Goal: Task Accomplishment & Management: Manage account settings

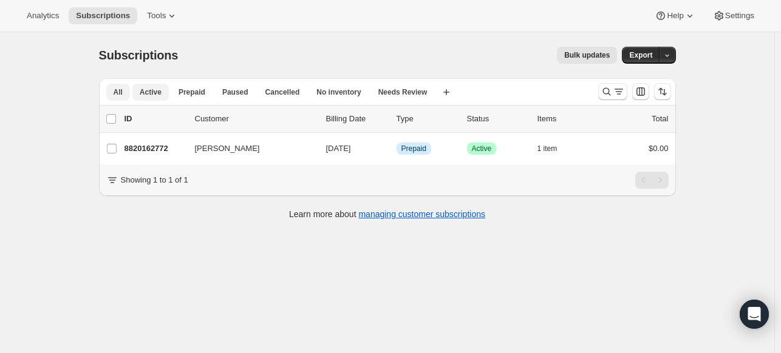
click at [154, 92] on span "Active" at bounding box center [151, 92] width 22 height 10
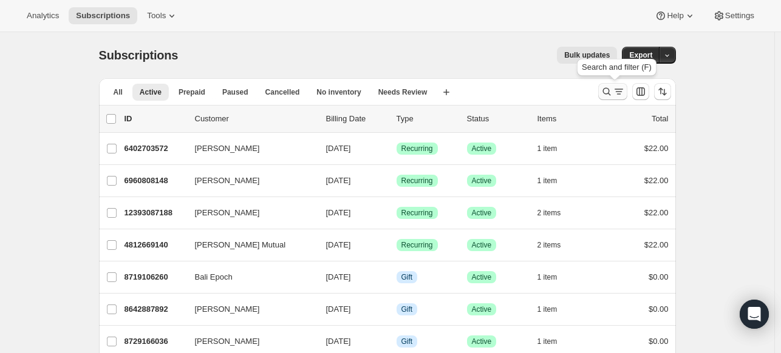
click at [608, 92] on icon "Search and filter results" at bounding box center [606, 92] width 12 height 12
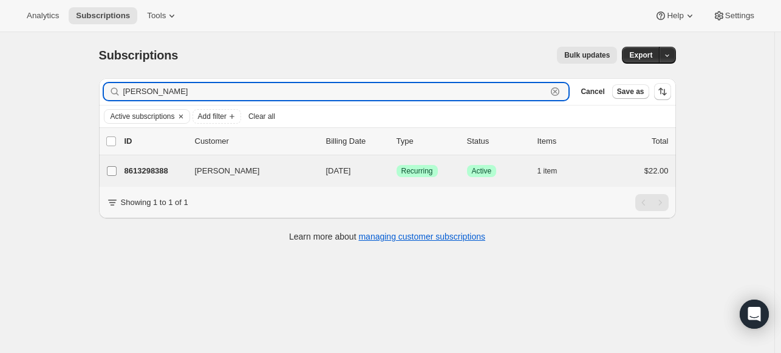
type input "[PERSON_NAME]"
click at [116, 169] on input "[PERSON_NAME]" at bounding box center [112, 171] width 10 height 10
checkbox input "true"
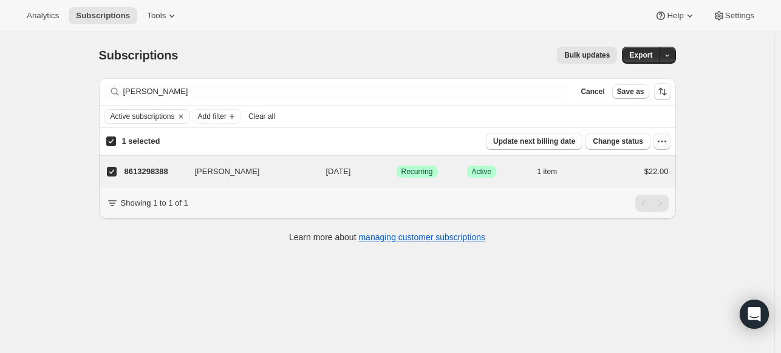
click at [668, 144] on icon "button" at bounding box center [662, 141] width 12 height 12
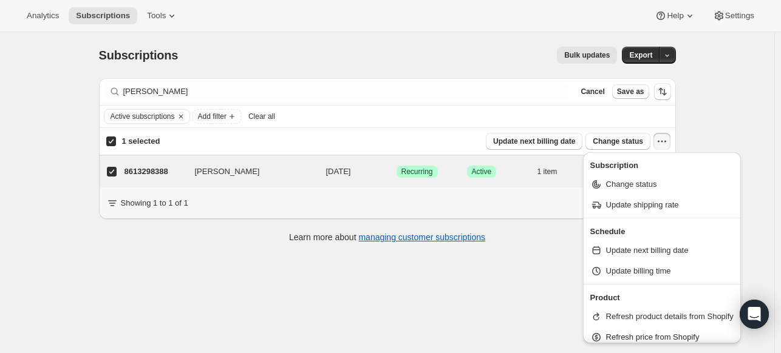
click at [668, 144] on icon "button" at bounding box center [662, 141] width 12 height 12
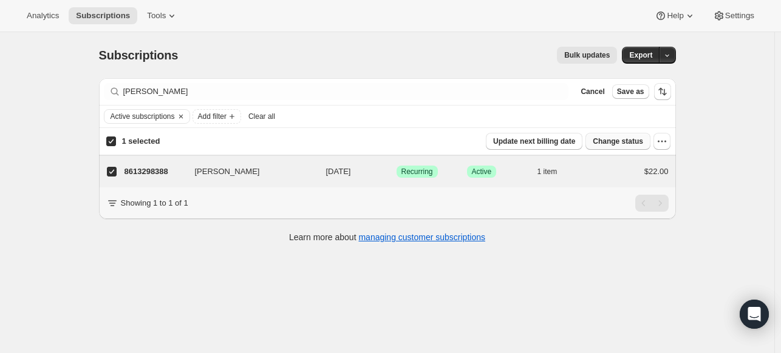
click at [639, 138] on span "Change status" at bounding box center [617, 142] width 50 height 10
select select "21"
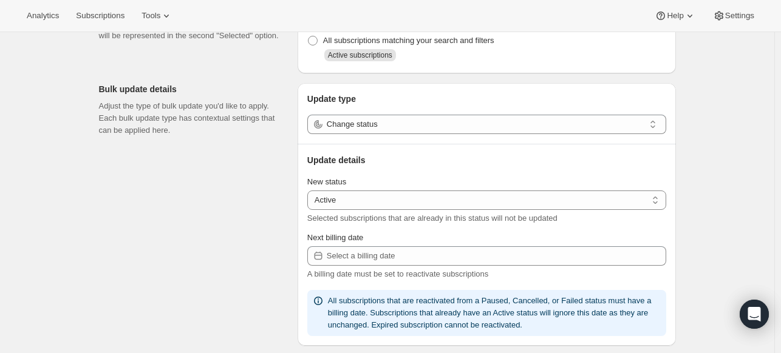
scroll to position [101, 0]
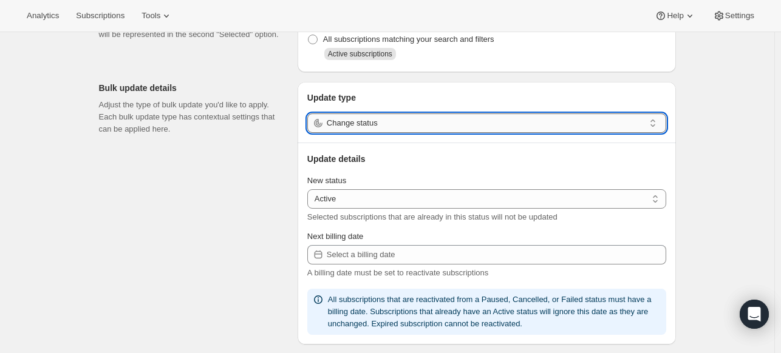
click at [595, 126] on input "Change status" at bounding box center [485, 123] width 317 height 19
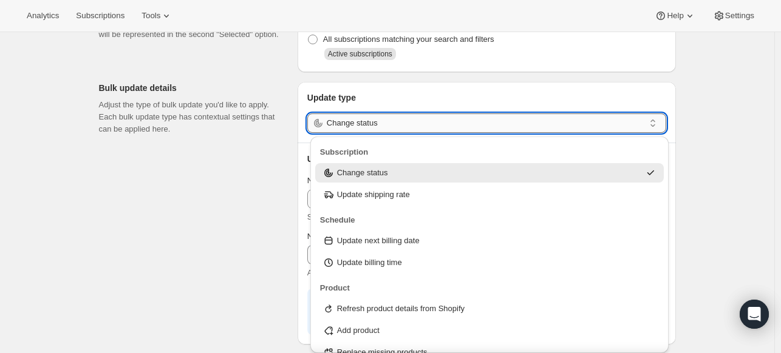
click at [595, 126] on input "Change status" at bounding box center [485, 123] width 317 height 19
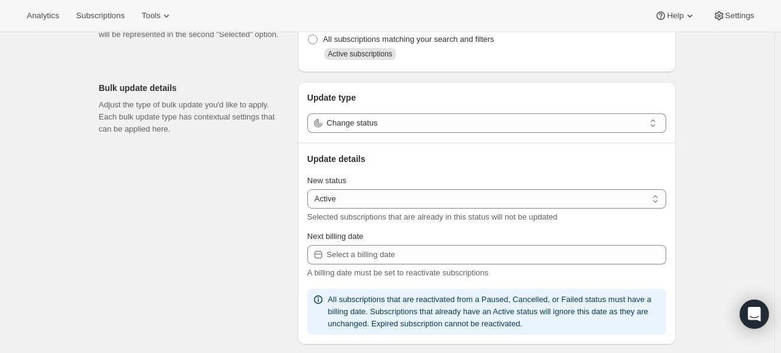
click at [702, 114] on div "Create bulk update. This page is ready Create bulk update Subscriptions to upda…" at bounding box center [387, 348] width 774 height 834
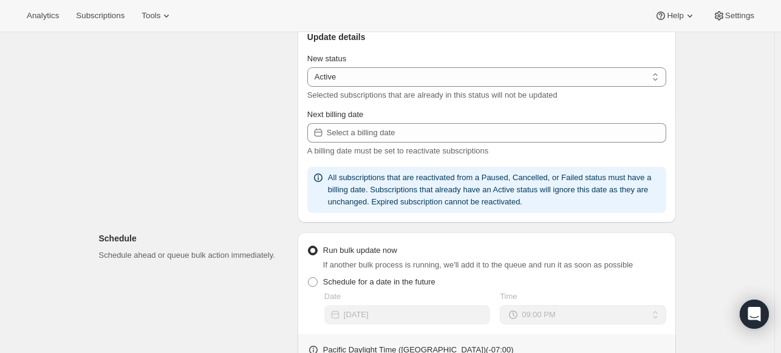
scroll to position [226, 0]
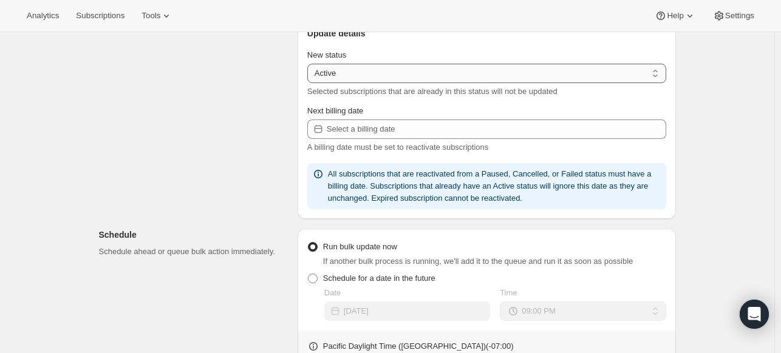
click at [649, 70] on select "Active Paused Cancelled" at bounding box center [486, 73] width 359 height 19
select select "cancelled"
click at [310, 64] on select "Active Paused Cancelled" at bounding box center [486, 73] width 359 height 19
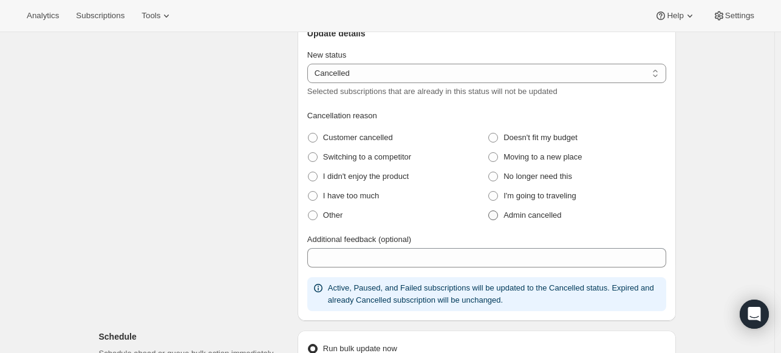
click at [494, 215] on span at bounding box center [493, 216] width 10 height 10
click at [489, 211] on cancelled "Admin cancelled" at bounding box center [488, 211] width 1 height 1
radio cancelled "true"
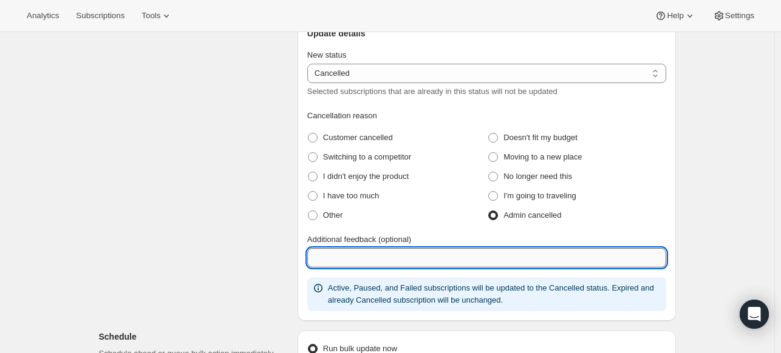
click at [447, 256] on input "Additional feedback (optional)" at bounding box center [486, 257] width 359 height 19
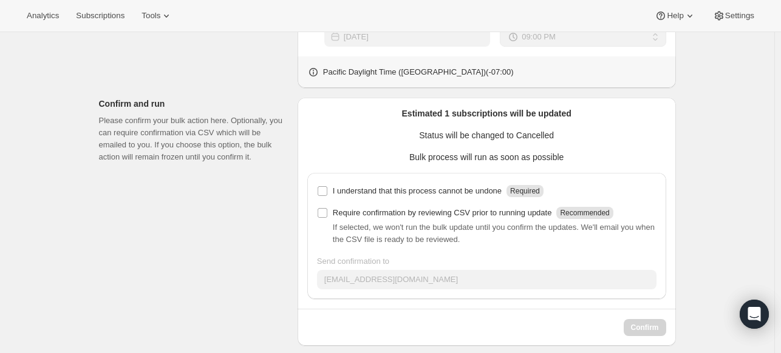
scroll to position [614, 0]
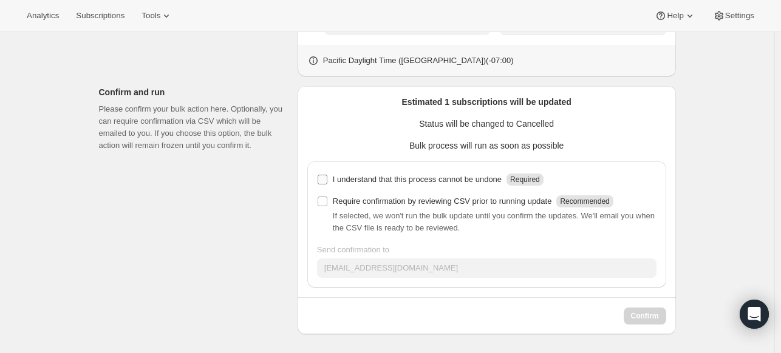
type input "US DUTIES"
click at [327, 178] on input "I understand that this process cannot be undone Required" at bounding box center [322, 180] width 10 height 10
checkbox input "true"
click at [656, 319] on span "Confirm" at bounding box center [645, 316] width 28 height 10
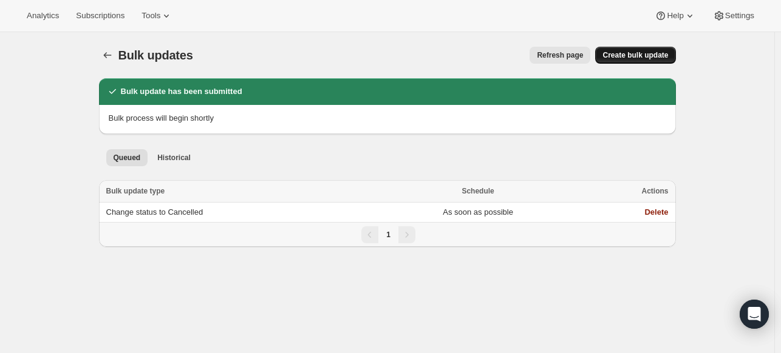
click at [646, 58] on span "Create bulk update" at bounding box center [635, 55] width 66 height 10
select select "21"
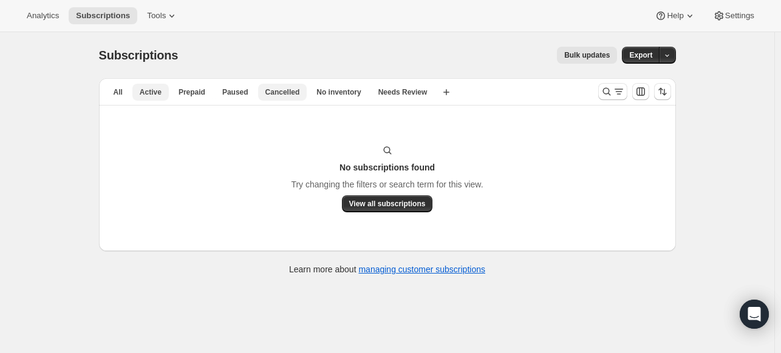
click at [282, 89] on span "Cancelled" at bounding box center [282, 92] width 35 height 10
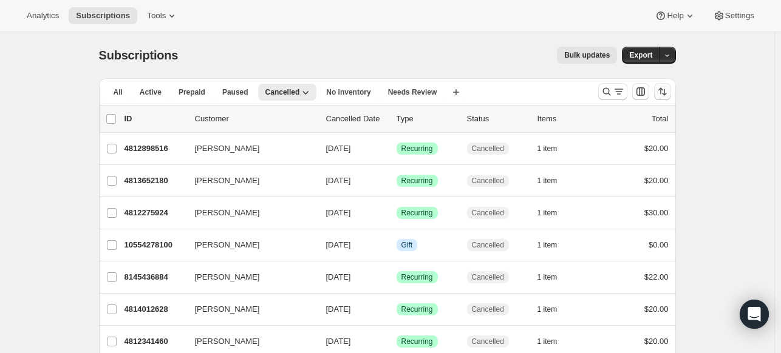
click at [665, 90] on icon "Sort the results" at bounding box center [662, 92] width 12 height 12
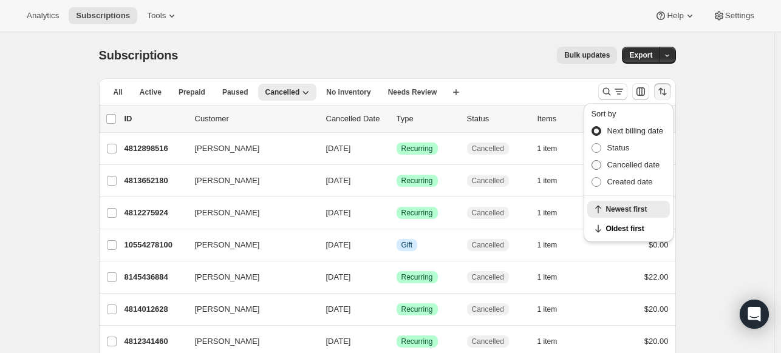
click at [626, 168] on span "Cancelled date" at bounding box center [632, 164] width 53 height 9
click at [592, 161] on input "Cancelled date" at bounding box center [591, 160] width 1 height 1
radio input "true"
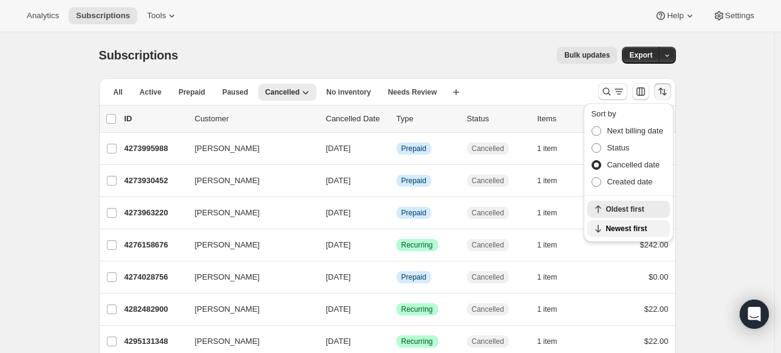
click at [624, 227] on span "Newest first" at bounding box center [633, 229] width 57 height 10
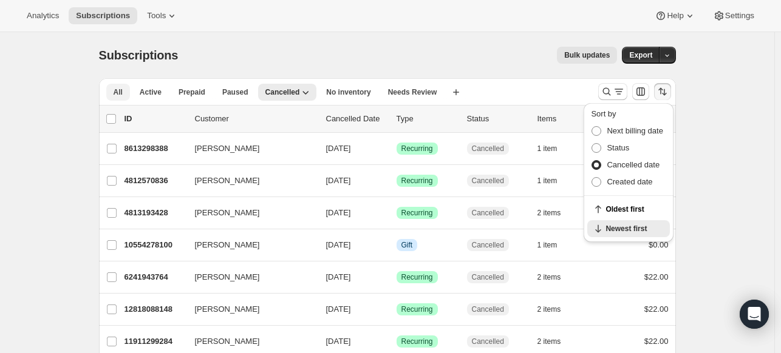
click at [121, 94] on span "All" at bounding box center [118, 92] width 9 height 10
